Goal: Book appointment/travel/reservation

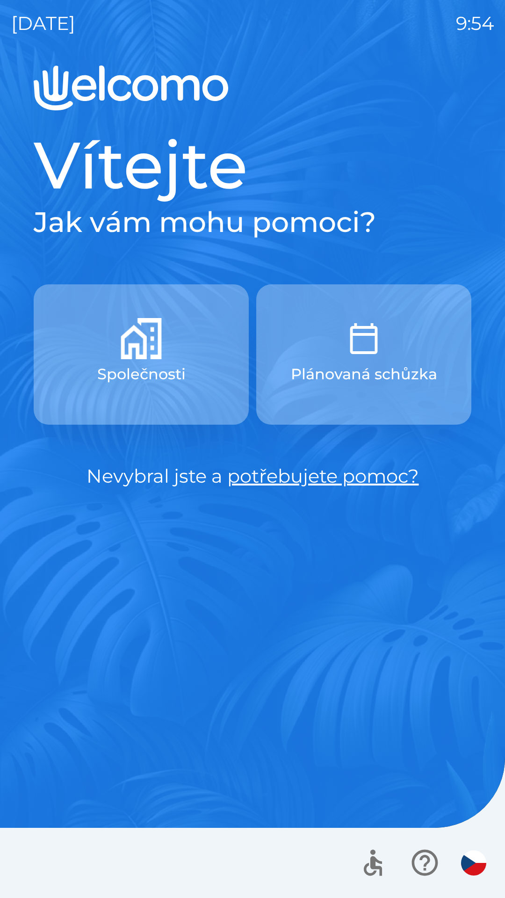
click at [167, 327] on button "Společnosti" at bounding box center [141, 354] width 215 height 140
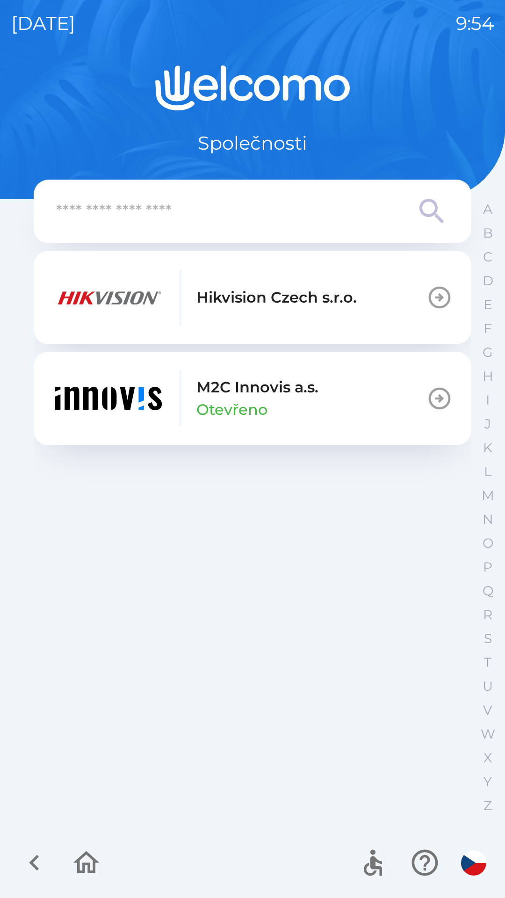
click at [274, 393] on p "M2C Innovis a.s." at bounding box center [257, 387] width 122 height 22
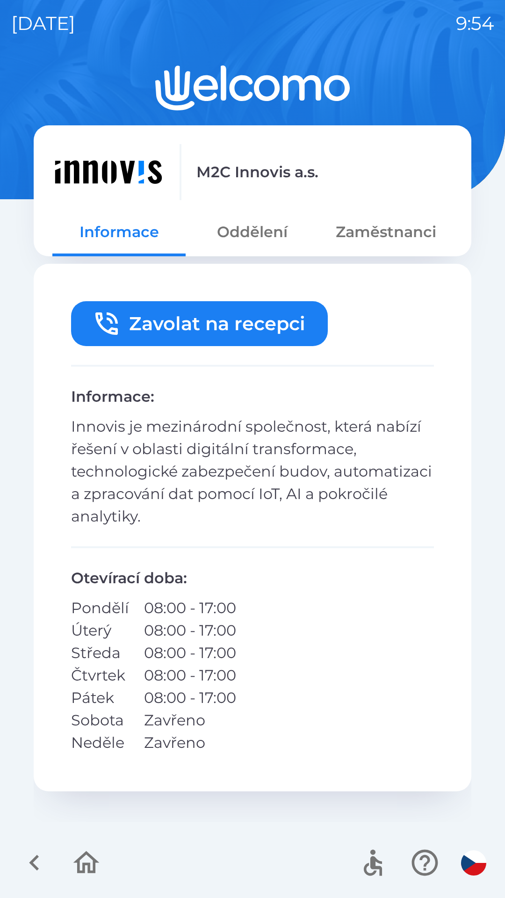
click at [29, 870] on icon "button" at bounding box center [34, 862] width 31 height 31
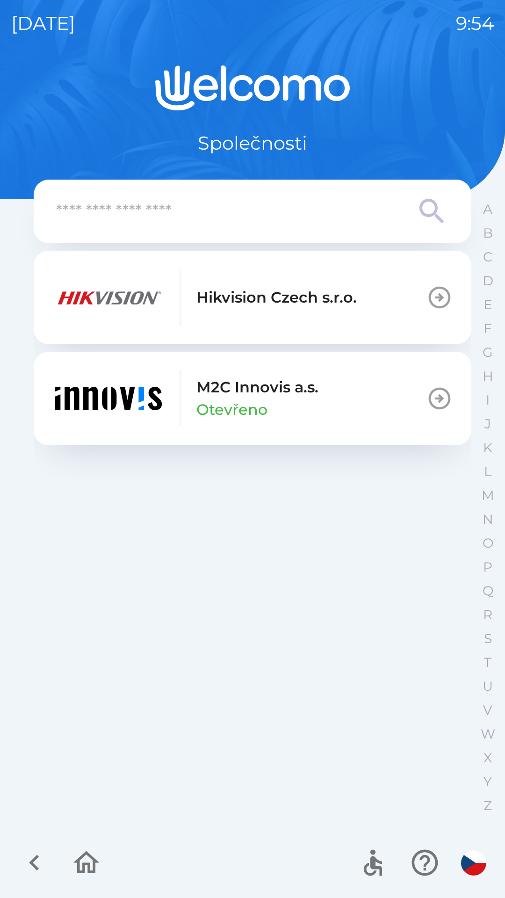
click at [205, 314] on div "Hikvision Czech s.r.o." at bounding box center [204, 297] width 304 height 56
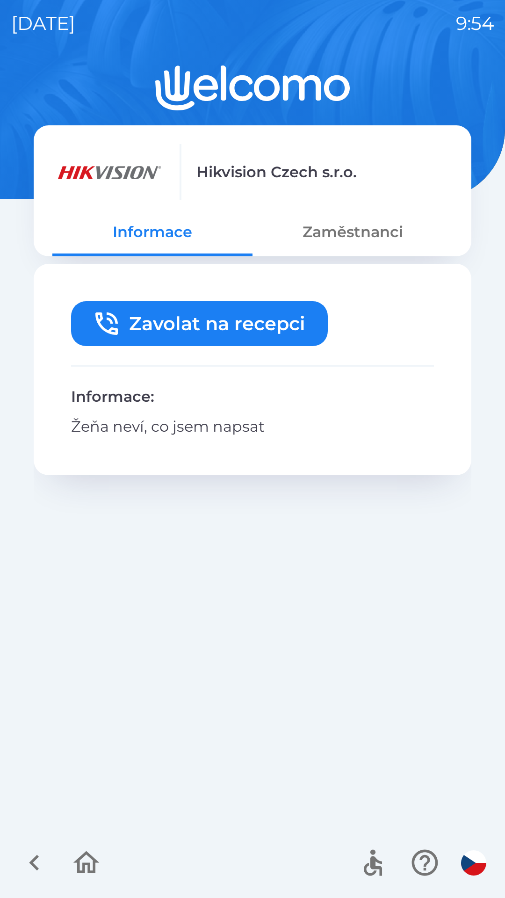
click at [162, 312] on button "Zavolat na recepci" at bounding box center [199, 323] width 257 height 45
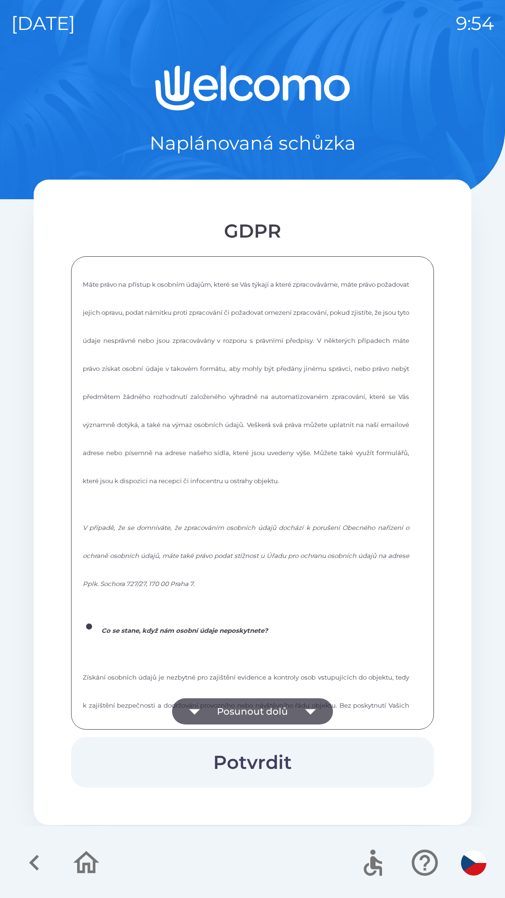
scroll to position [1261, 0]
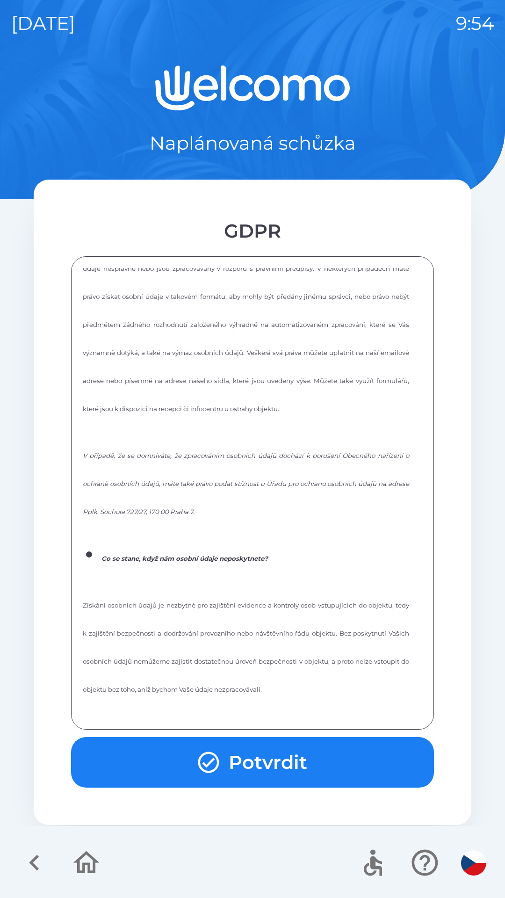
click at [238, 712] on div "Informace o zpracování osobních údajů dle čl. 13 nařízení EVROPSKÉHO PARLAMENTU…" at bounding box center [252, 493] width 339 height 450
click at [219, 753] on icon "button" at bounding box center [208, 761] width 25 height 25
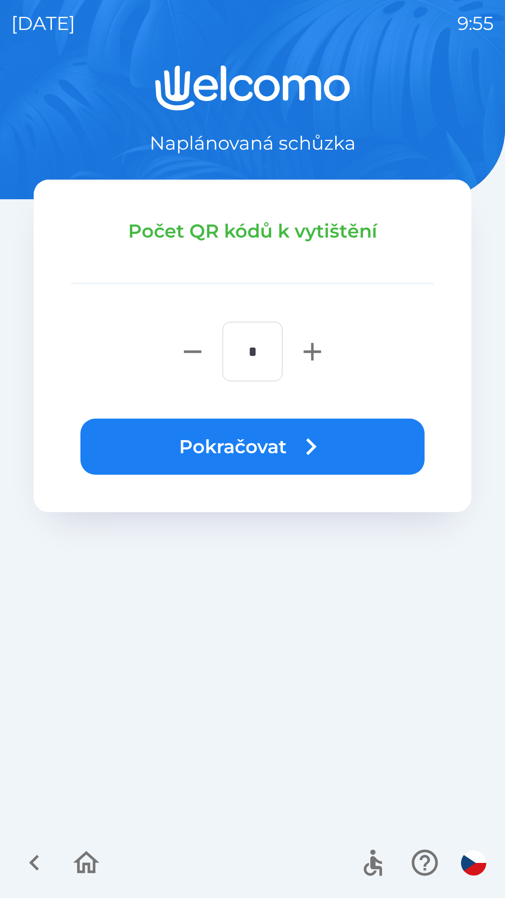
click at [313, 350] on icon "button" at bounding box center [311, 351] width 17 height 17
click at [313, 352] on icon "button" at bounding box center [311, 351] width 17 height 17
type input "*"
click at [277, 447] on button "Pokračovat" at bounding box center [252, 446] width 344 height 56
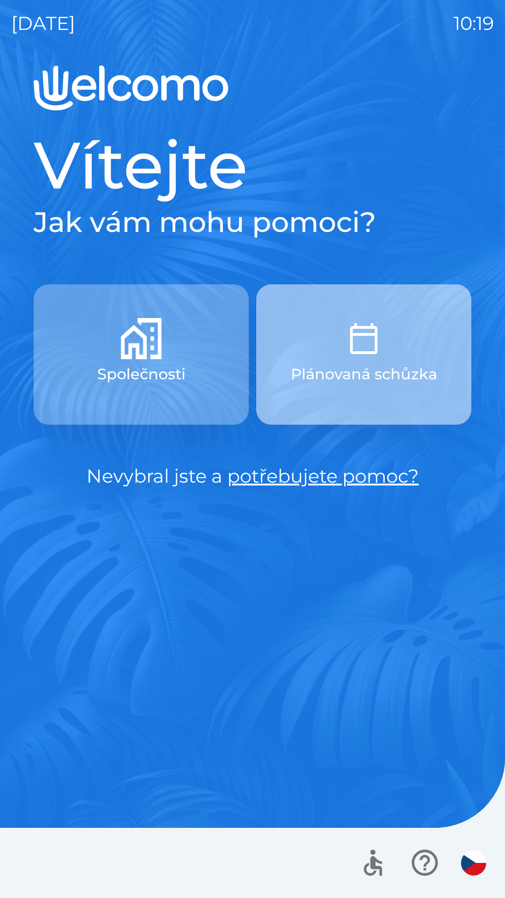
click at [350, 367] on p "Plánovaná schůzka" at bounding box center [364, 374] width 146 height 22
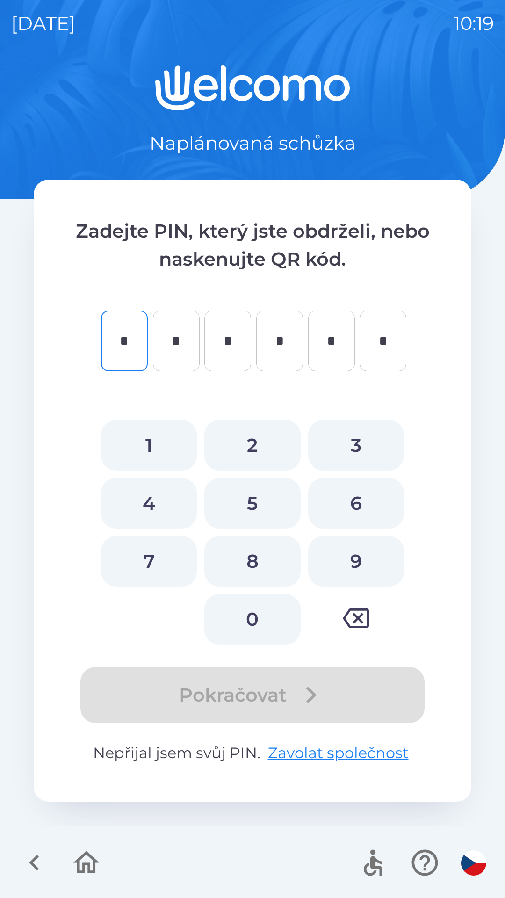
type input "*"
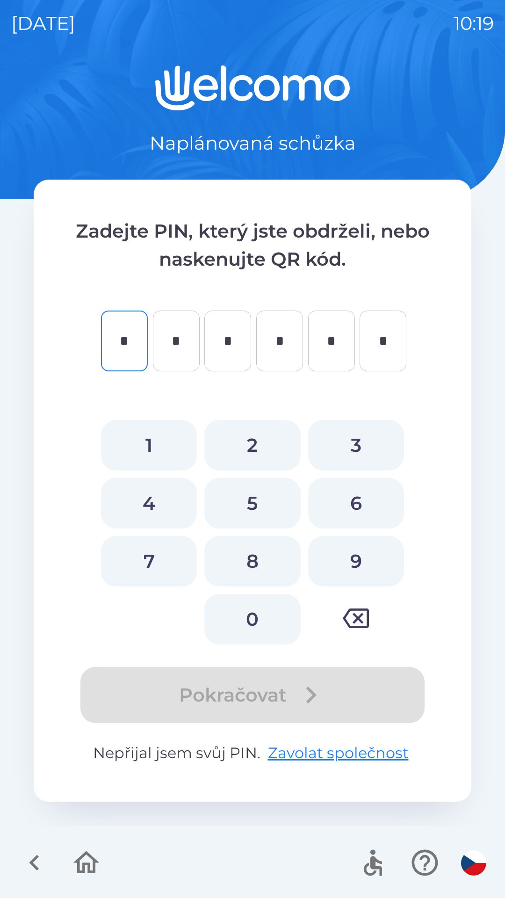
type input "*"
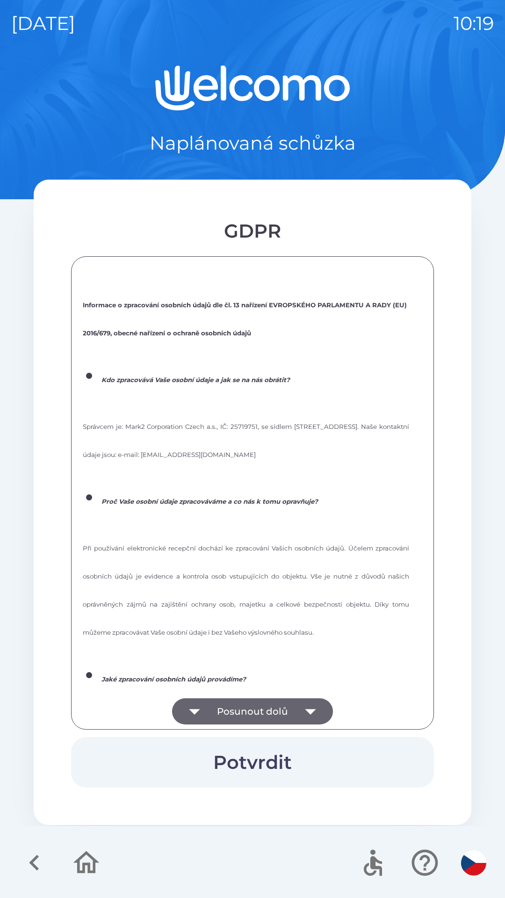
click at [243, 703] on button "Posunout dolů" at bounding box center [252, 711] width 161 height 26
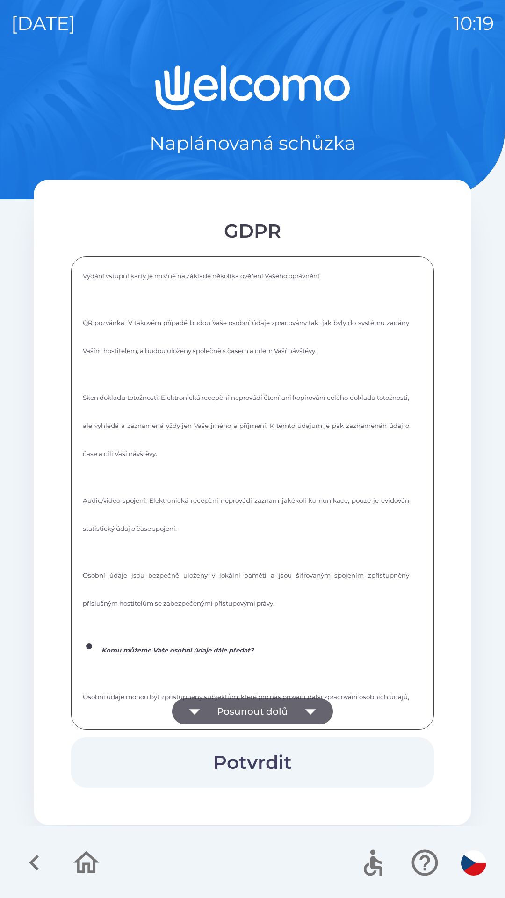
click at [244, 708] on button "Posunout dolů" at bounding box center [252, 711] width 161 height 26
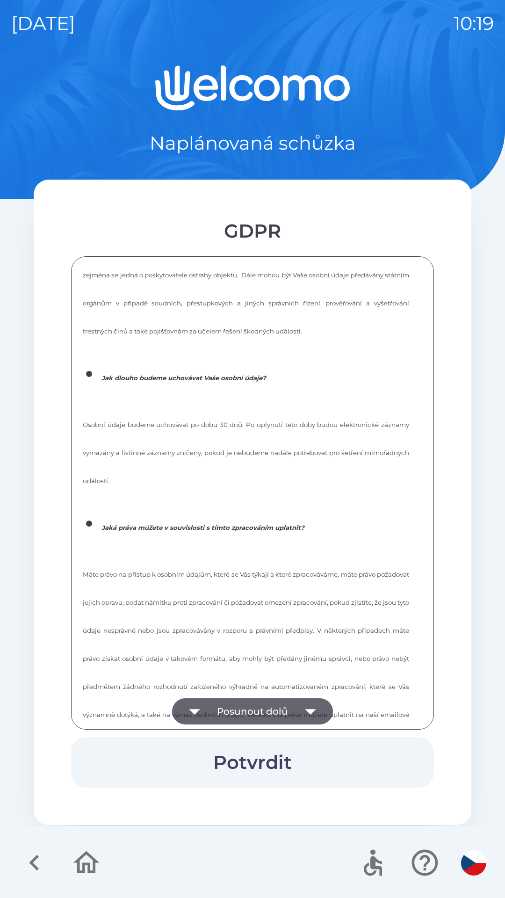
click at [235, 702] on button "Posunout dolů" at bounding box center [252, 711] width 161 height 26
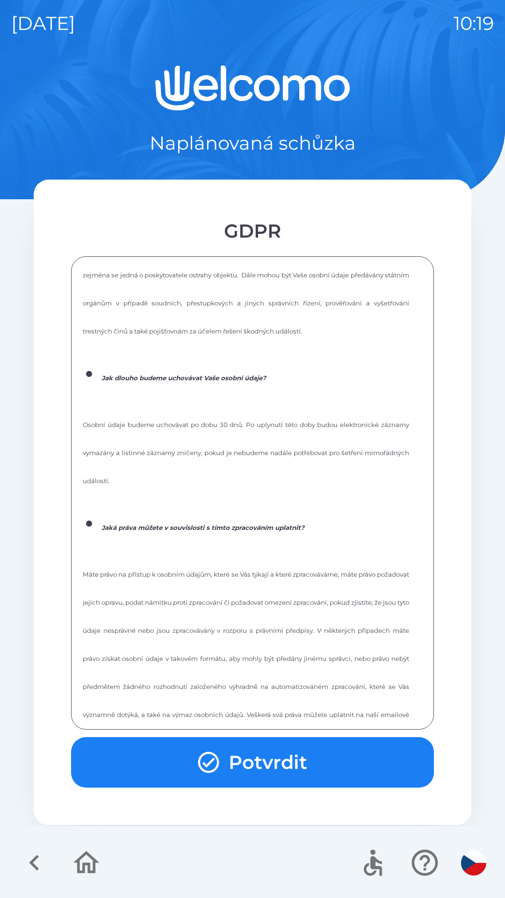
scroll to position [1261, 0]
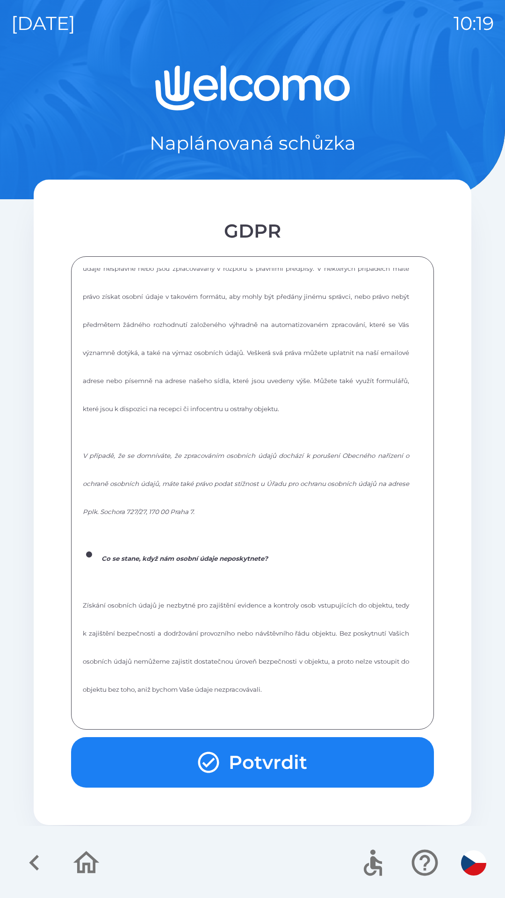
click at [226, 713] on div "Informace o zpracování osobních údajů dle čl. 13 nařízení EVROPSKÉHO PARLAMENTU…" at bounding box center [252, 493] width 339 height 450
click at [235, 707] on div "Informace o zpracování osobních údajů dle čl. 13 nařízení EVROPSKÉHO PARLAMENTU…" at bounding box center [252, 493] width 339 height 450
click at [226, 761] on button "Potvrdit" at bounding box center [252, 762] width 363 height 50
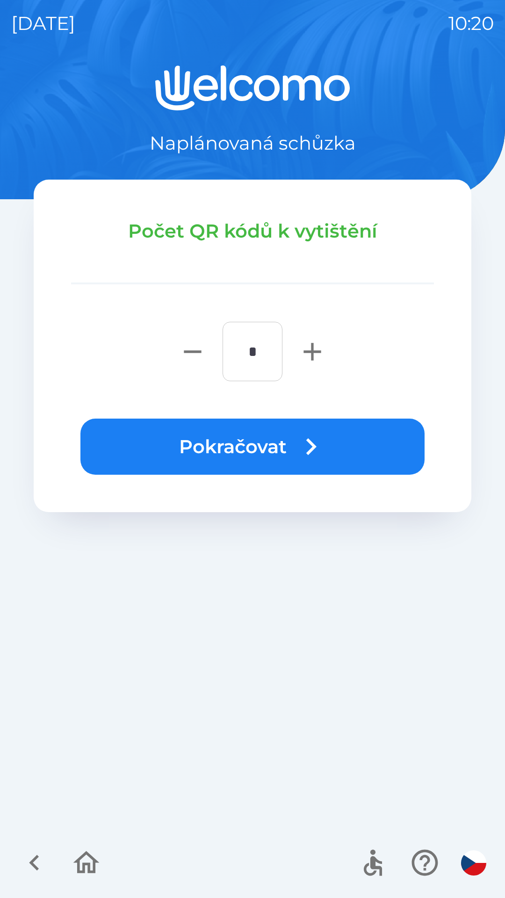
click at [305, 353] on icon "button" at bounding box center [312, 352] width 30 height 30
click at [314, 354] on icon "button" at bounding box center [312, 352] width 30 height 30
type input "*"
click at [262, 450] on button "Pokračovat" at bounding box center [252, 446] width 344 height 56
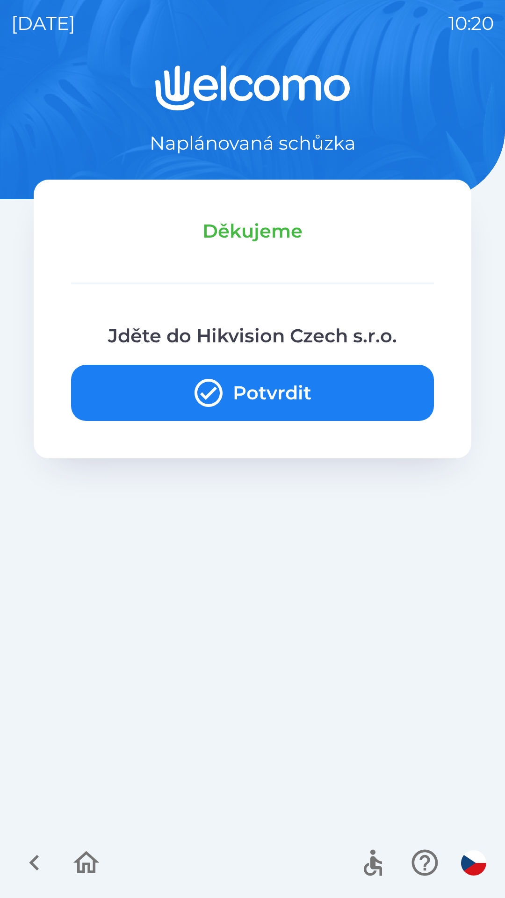
click at [214, 392] on icon "button" at bounding box center [209, 393] width 34 height 34
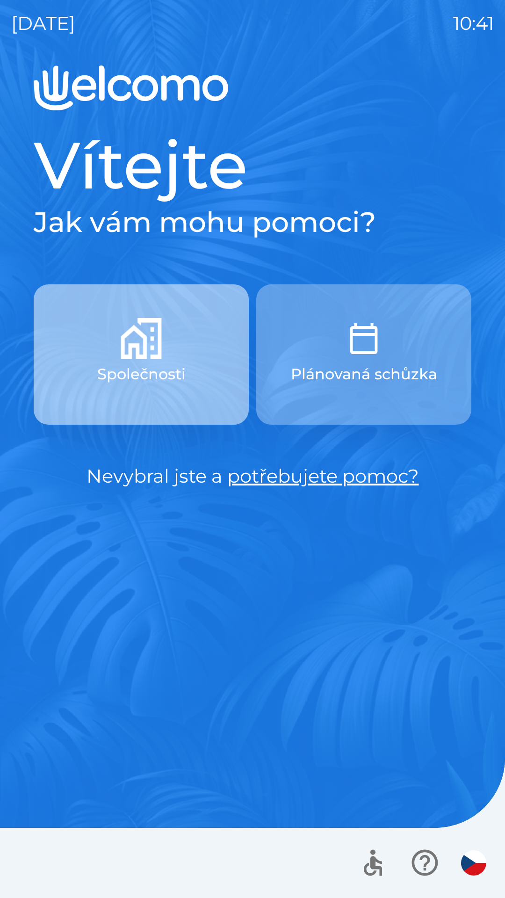
click at [158, 361] on button "Společnosti" at bounding box center [141, 354] width 215 height 140
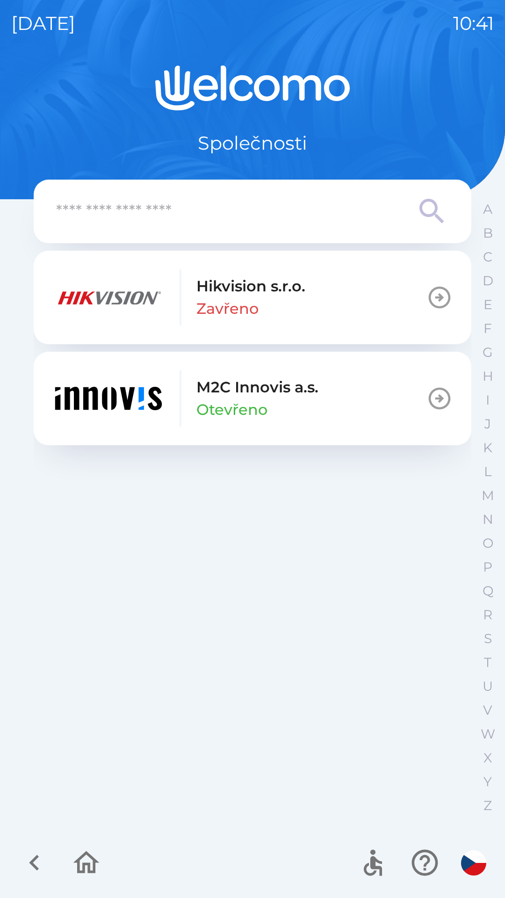
click at [28, 856] on icon "button" at bounding box center [34, 862] width 31 height 31
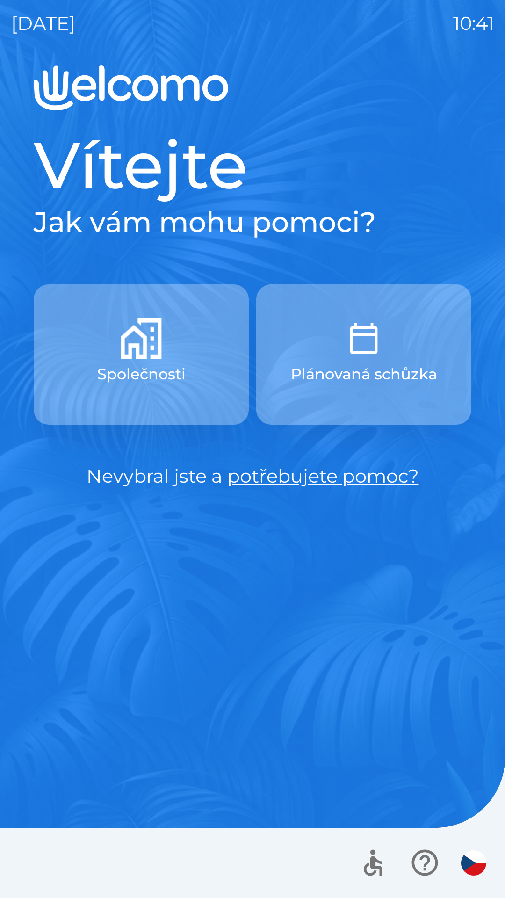
click at [351, 360] on button "Plánovaná schůzka" at bounding box center [363, 354] width 215 height 140
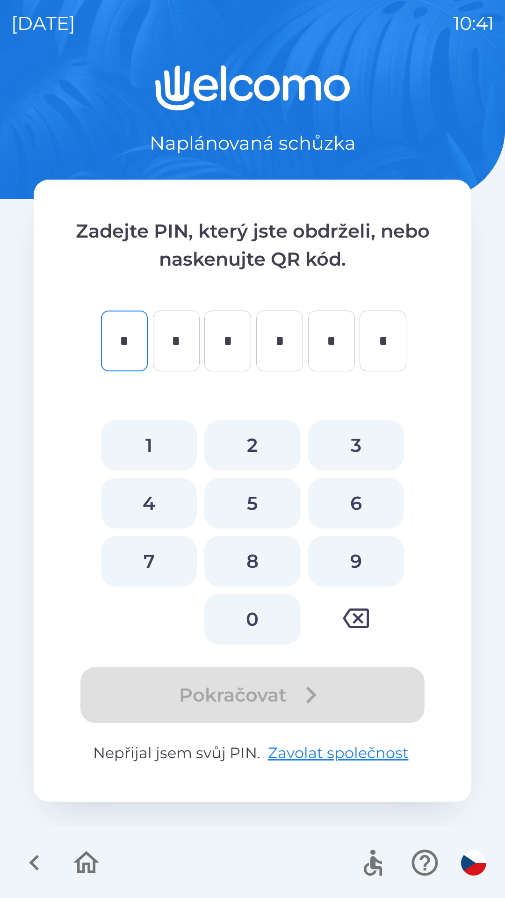
click at [28, 855] on icon "button" at bounding box center [34, 862] width 31 height 31
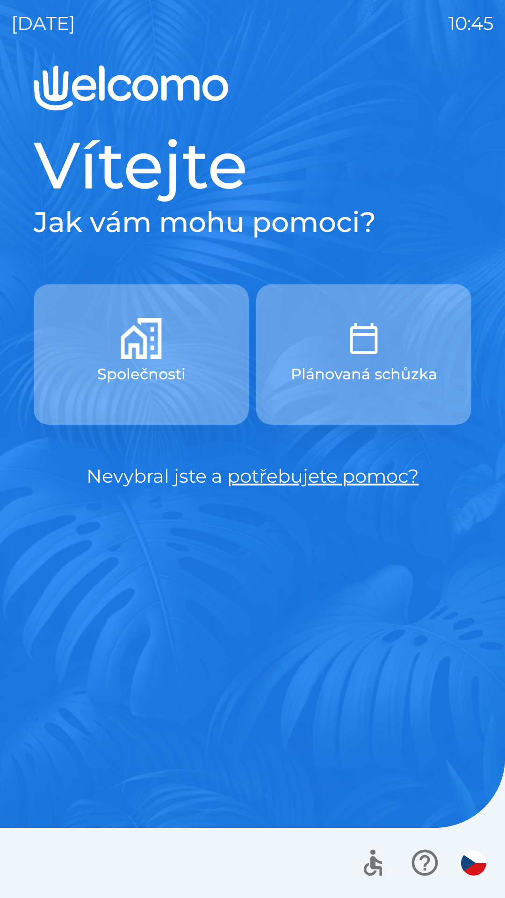
click at [351, 374] on p "Plánovaná schůzka" at bounding box center [364, 374] width 146 height 22
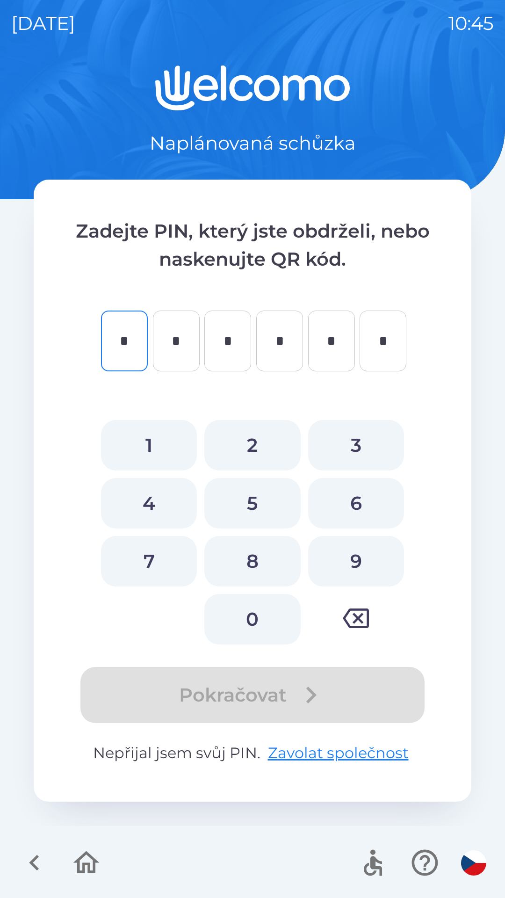
click at [28, 851] on icon "button" at bounding box center [34, 862] width 31 height 31
